Goal: Find specific fact: Find contact information

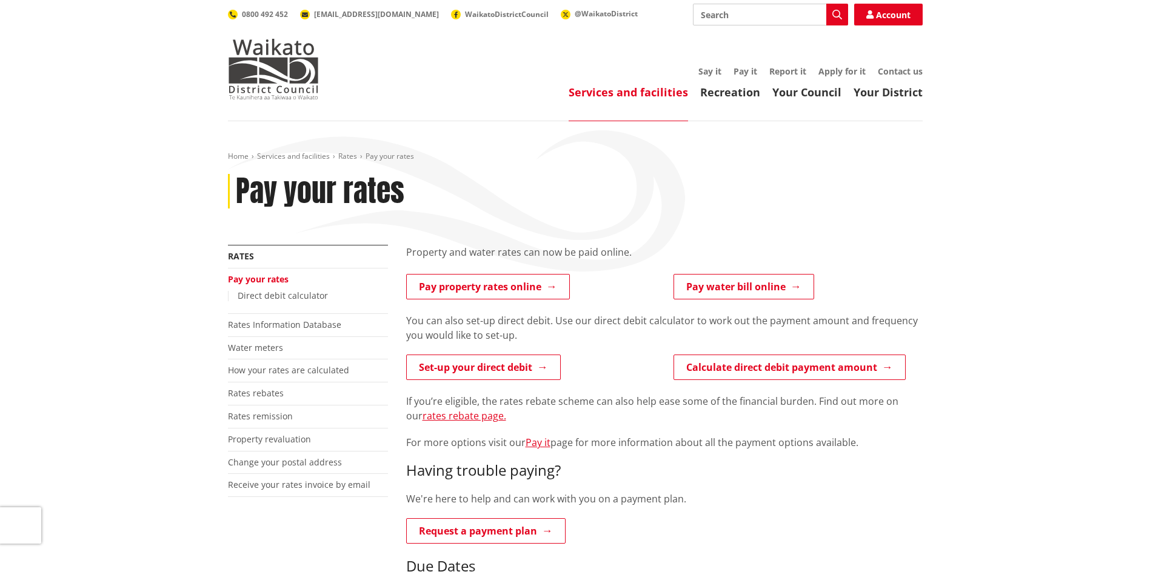
click at [263, 281] on link "Pay your rates" at bounding box center [258, 279] width 61 height 12
click at [502, 286] on link "Pay property rates online" at bounding box center [488, 286] width 164 height 25
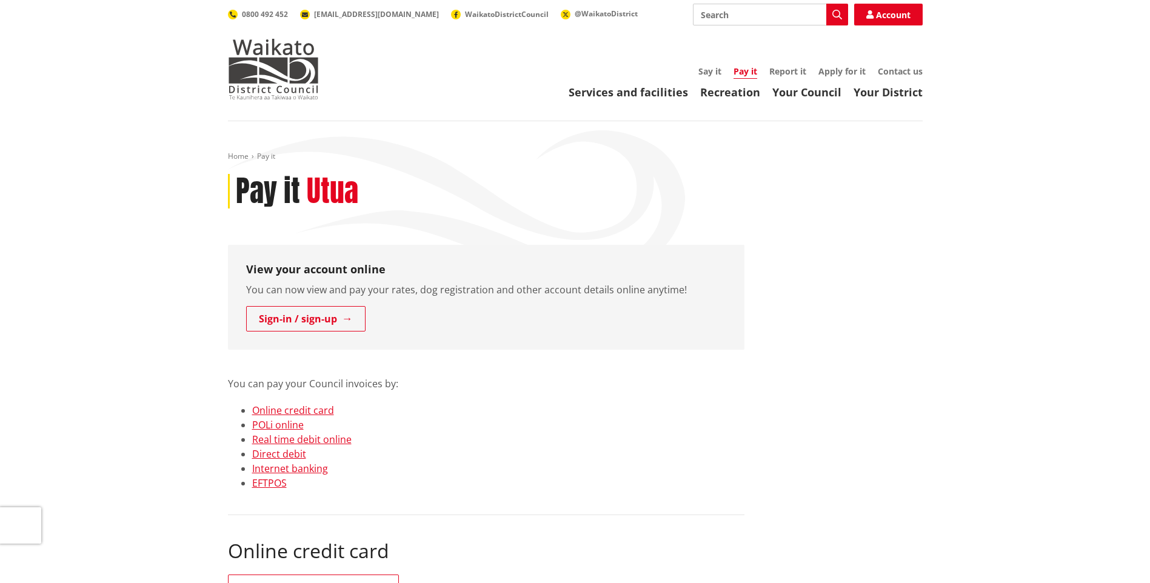
scroll to position [61, 0]
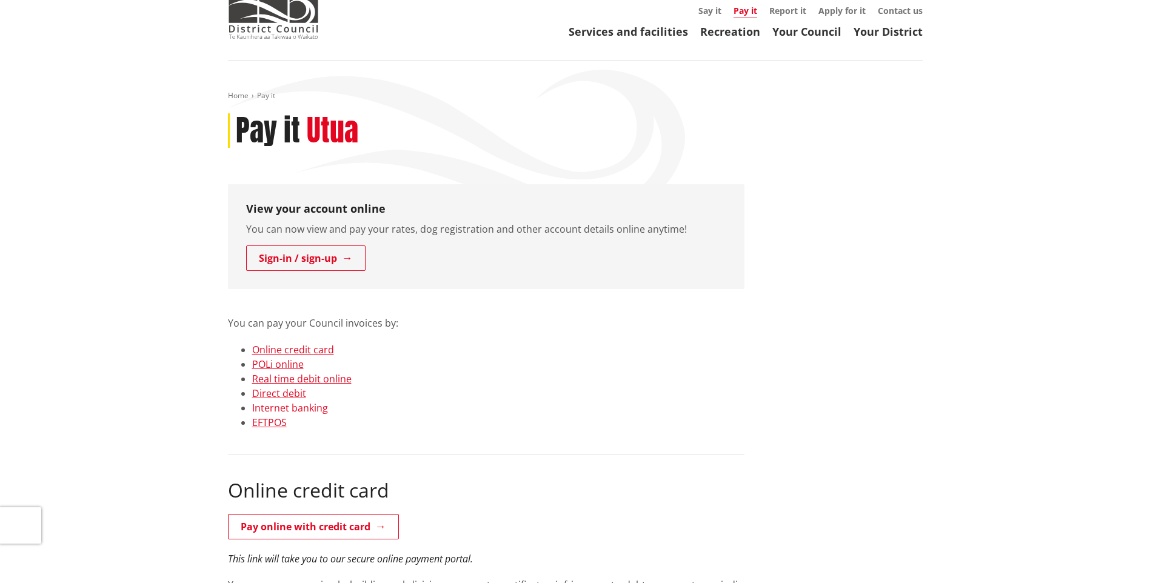
click at [309, 413] on link "Internet banking" at bounding box center [290, 407] width 76 height 13
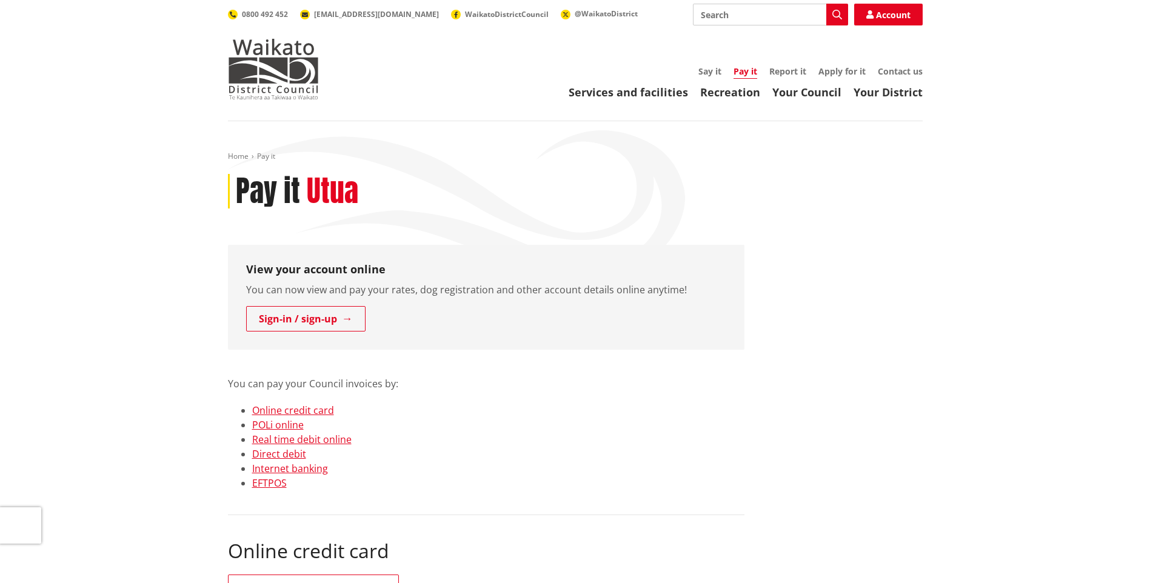
click at [720, 16] on input "Search" at bounding box center [770, 15] width 155 height 22
type input "bank account"
click at [837, 15] on icon "button" at bounding box center [837, 15] width 10 height 10
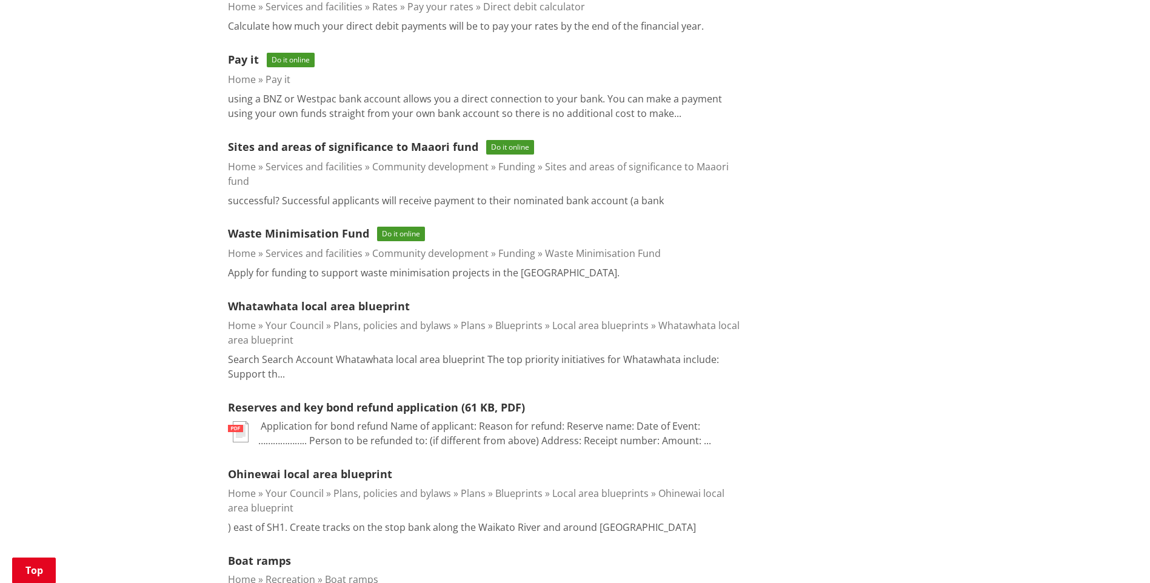
scroll to position [182, 0]
